Goal: Task Accomplishment & Management: Use online tool/utility

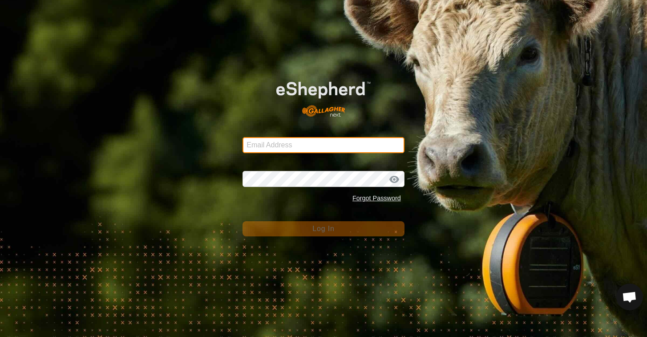
type input "[EMAIL_ADDRESS][DOMAIN_NAME]"
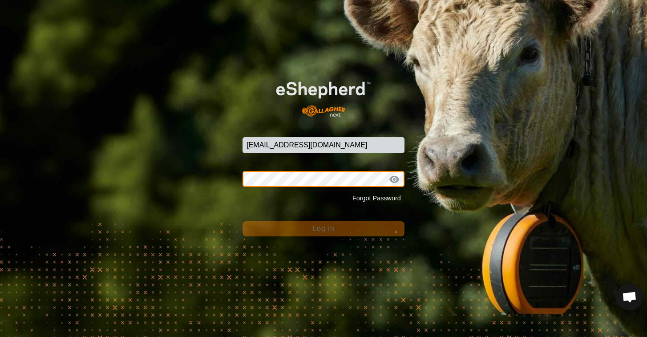
click at [324, 228] on button "Log In" at bounding box center [324, 228] width 162 height 15
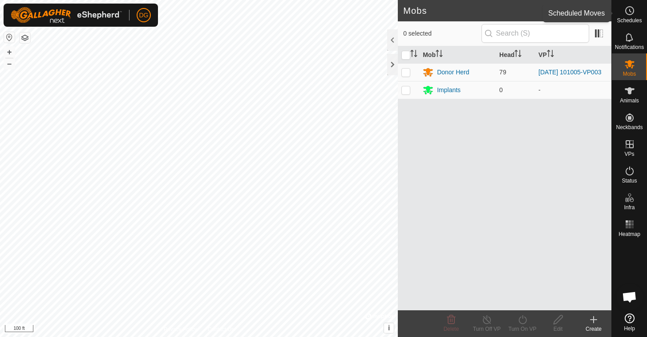
click at [630, 11] on icon at bounding box center [630, 10] width 1 height 3
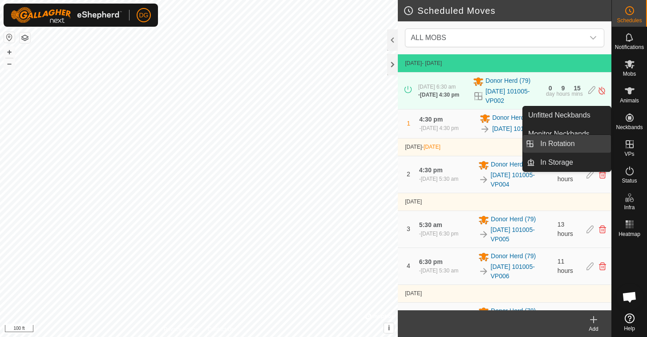
click at [570, 144] on link "In Rotation" at bounding box center [573, 144] width 76 height 18
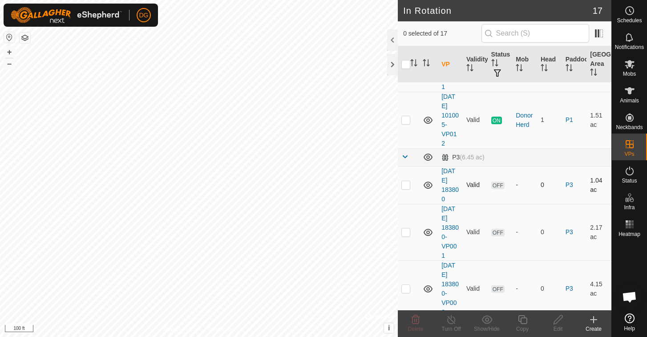
scroll to position [607, 0]
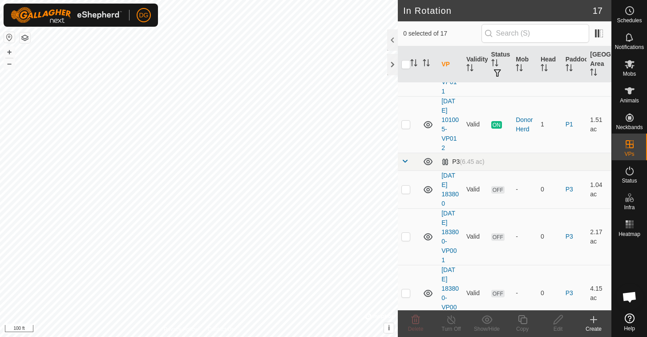
click at [405, 162] on span at bounding box center [404, 161] width 7 height 7
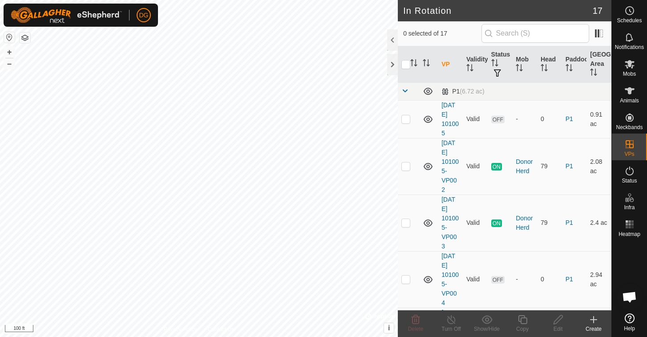
scroll to position [0, 0]
